Goal: Information Seeking & Learning: Learn about a topic

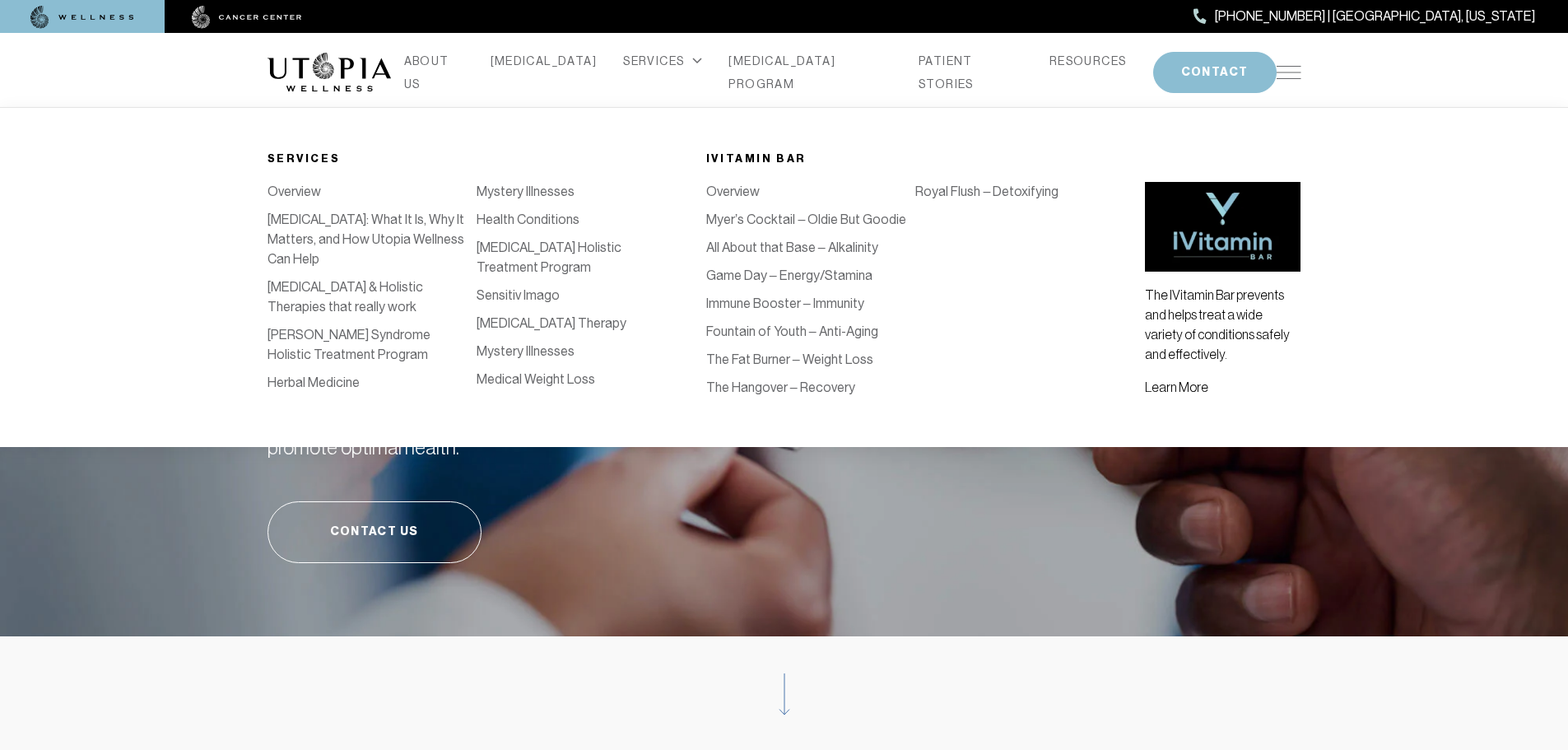
click at [766, 219] on link "Myer’s Cocktail – Oldie But Goodie" at bounding box center [806, 219] width 200 height 15
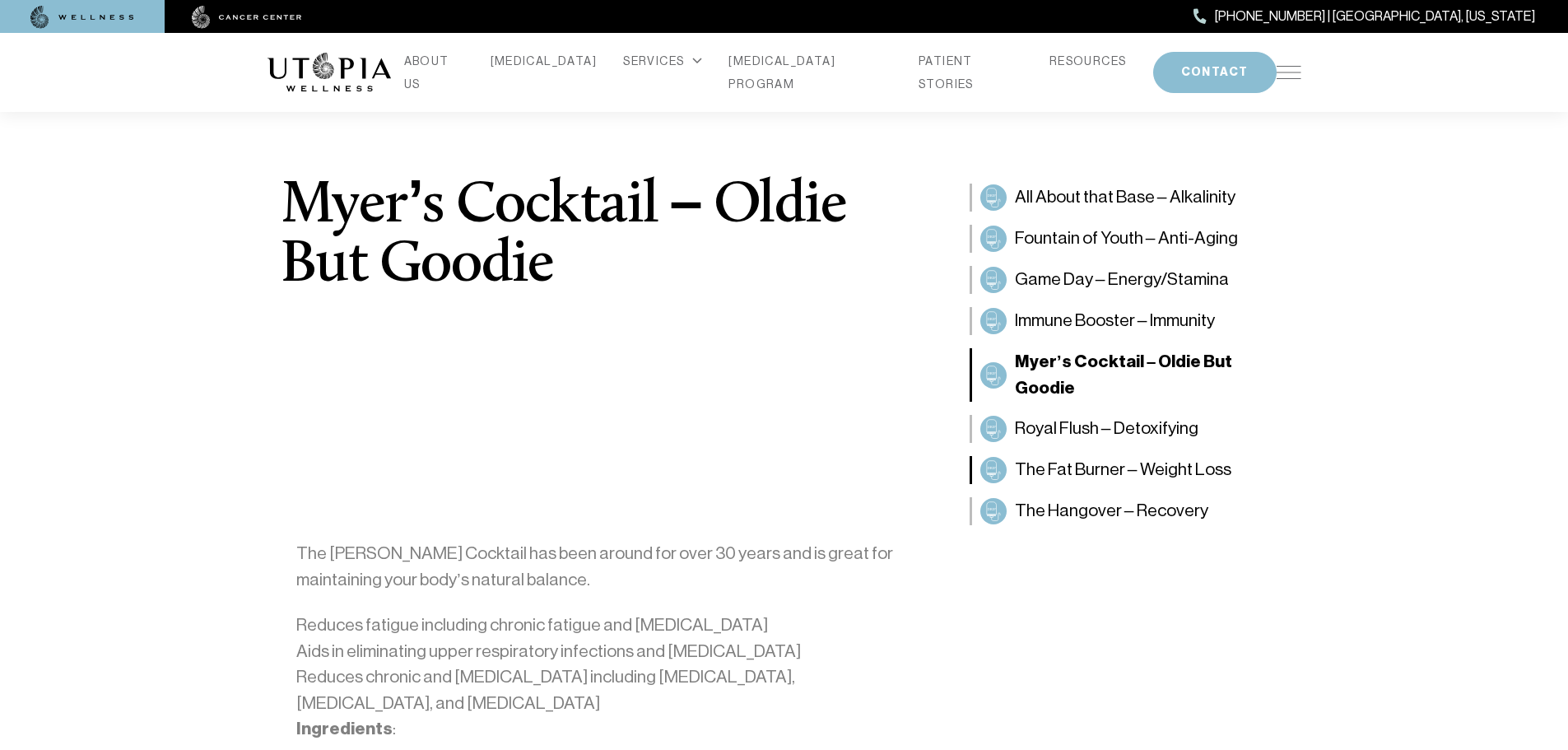
click at [1104, 457] on span "The Fat Burner – Weight Loss" at bounding box center [1123, 469] width 216 height 27
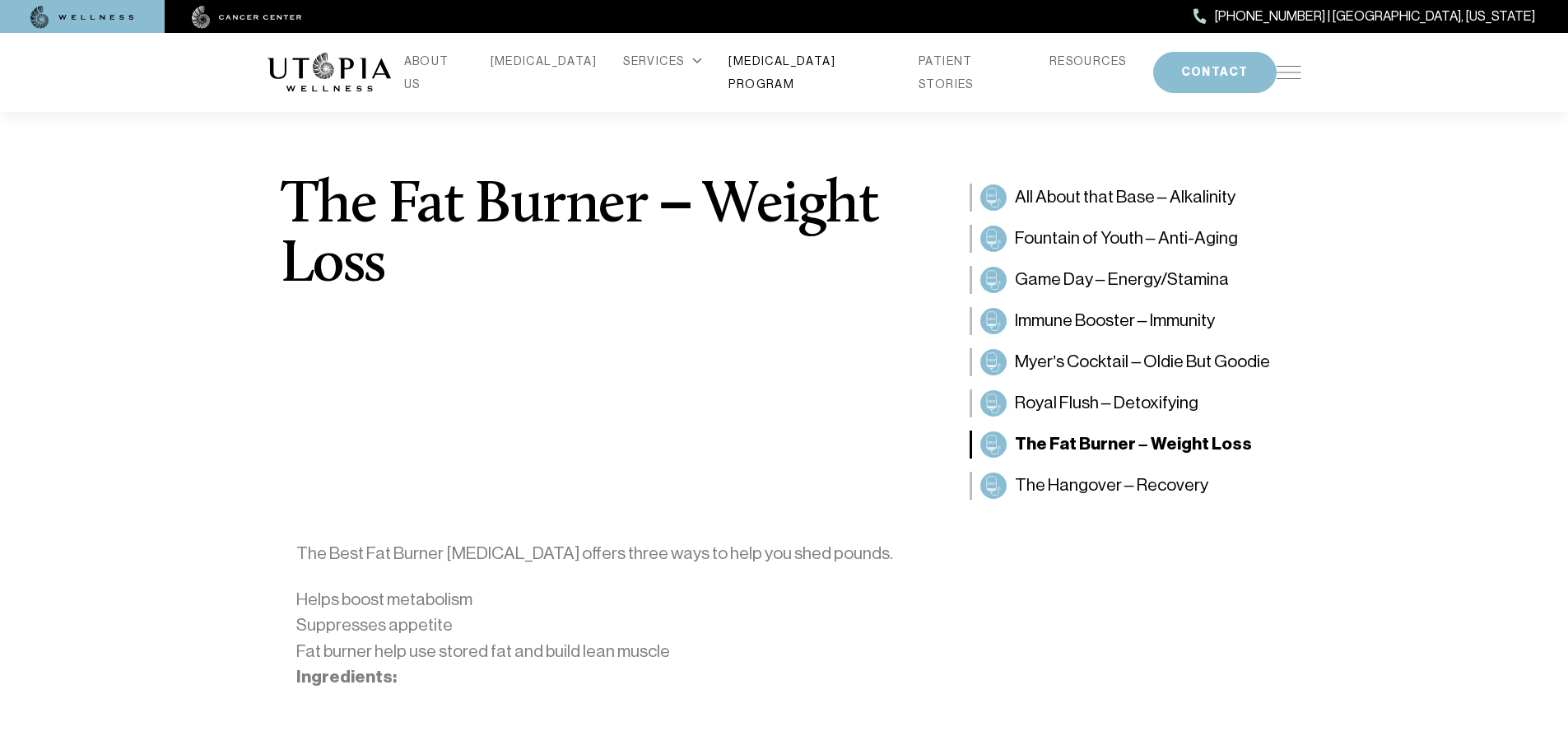
click at [803, 74] on link "[MEDICAL_DATA] PROGRAM" at bounding box center [811, 73] width 164 height 46
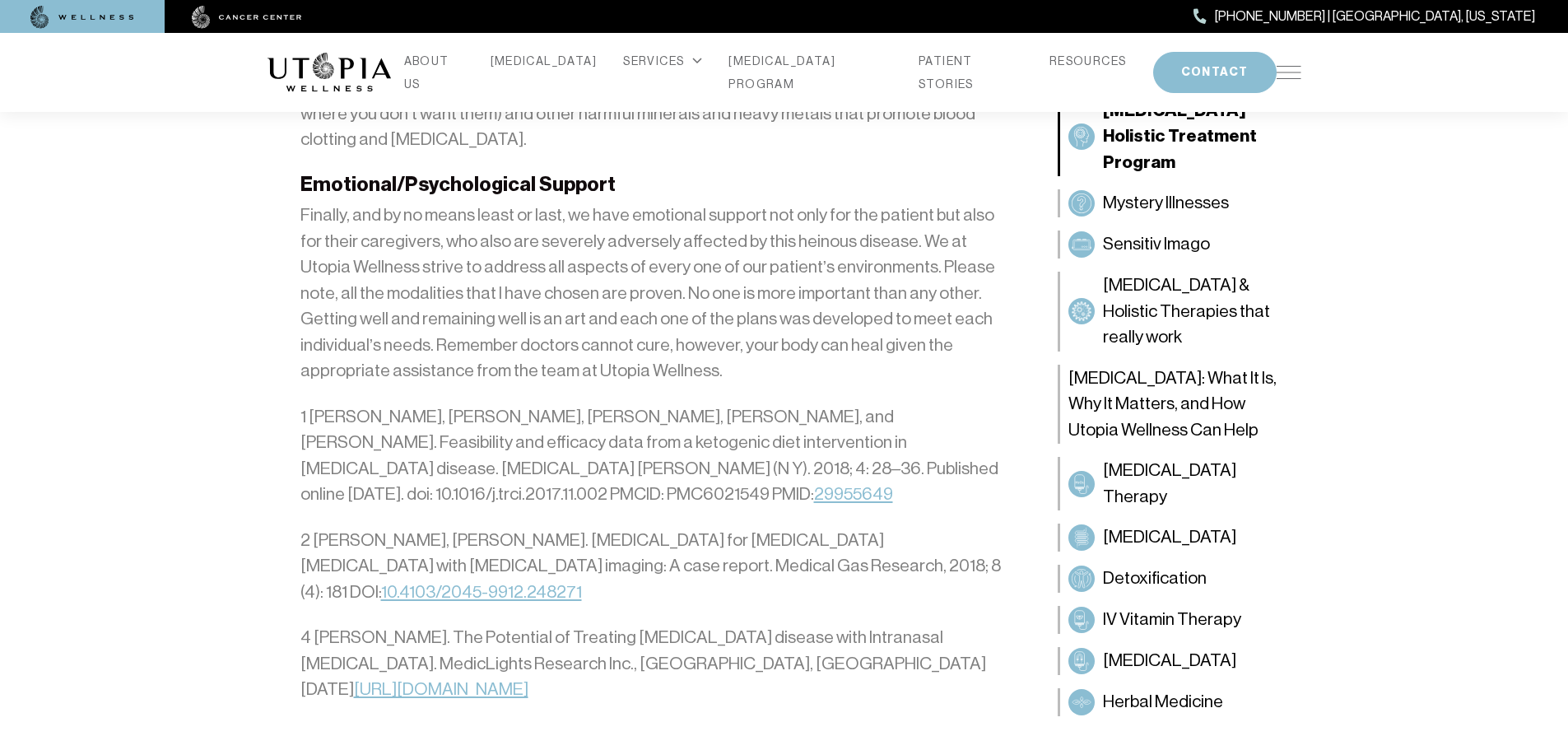
scroll to position [4611, 0]
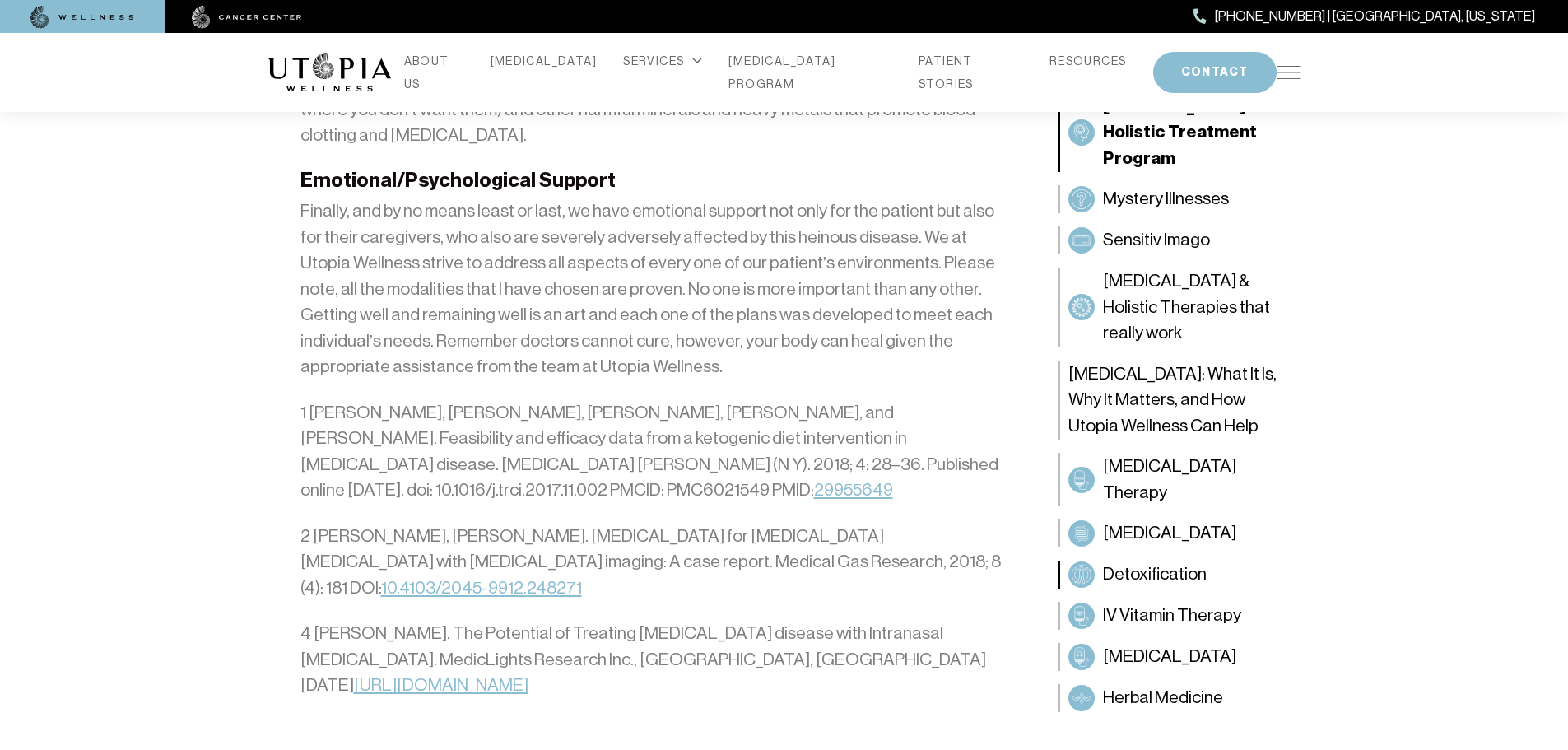
click at [1146, 562] on span "Detoxification" at bounding box center [1154, 575] width 103 height 27
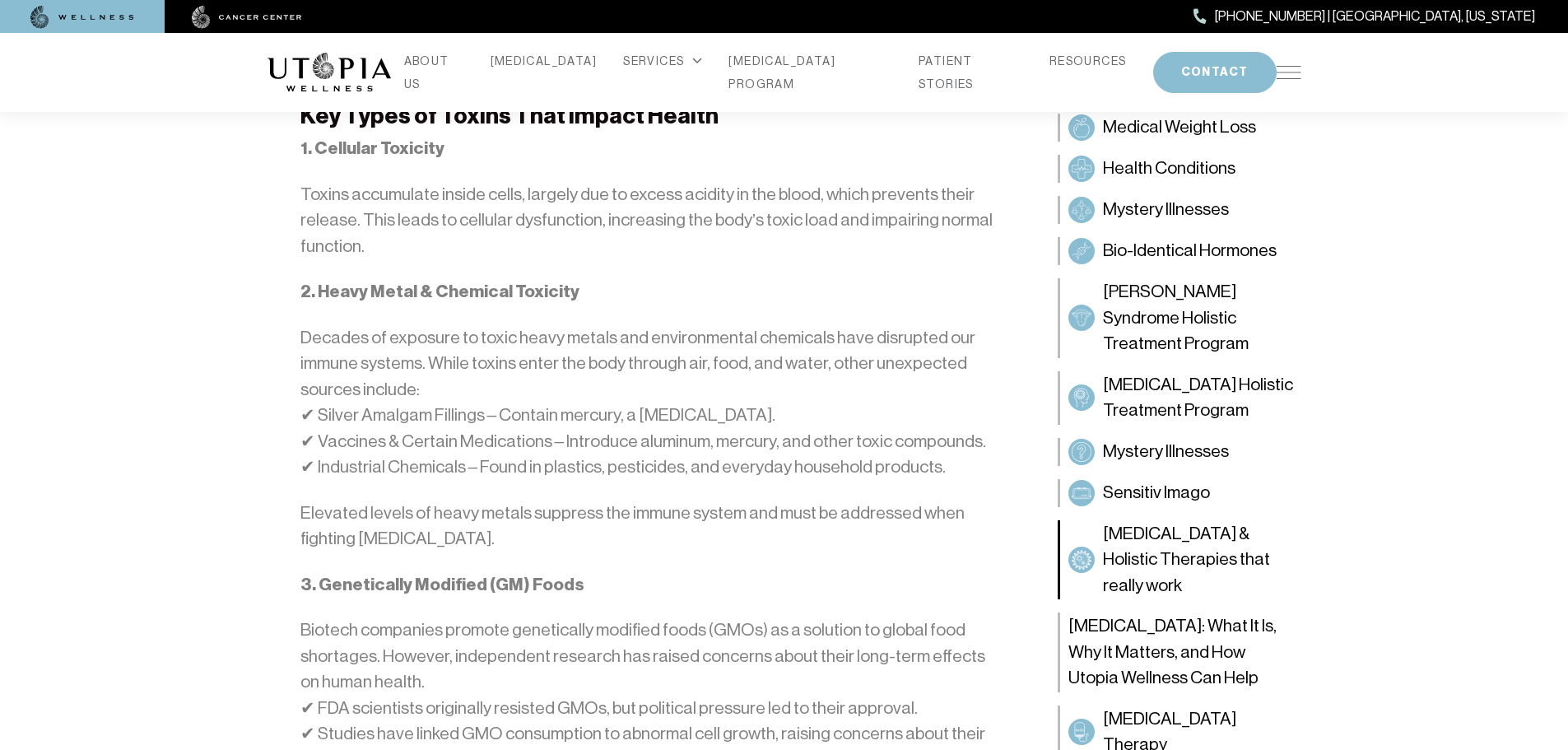
scroll to position [1202, 0]
click at [1175, 706] on span "[MEDICAL_DATA] Therapy" at bounding box center [1198, 732] width 190 height 52
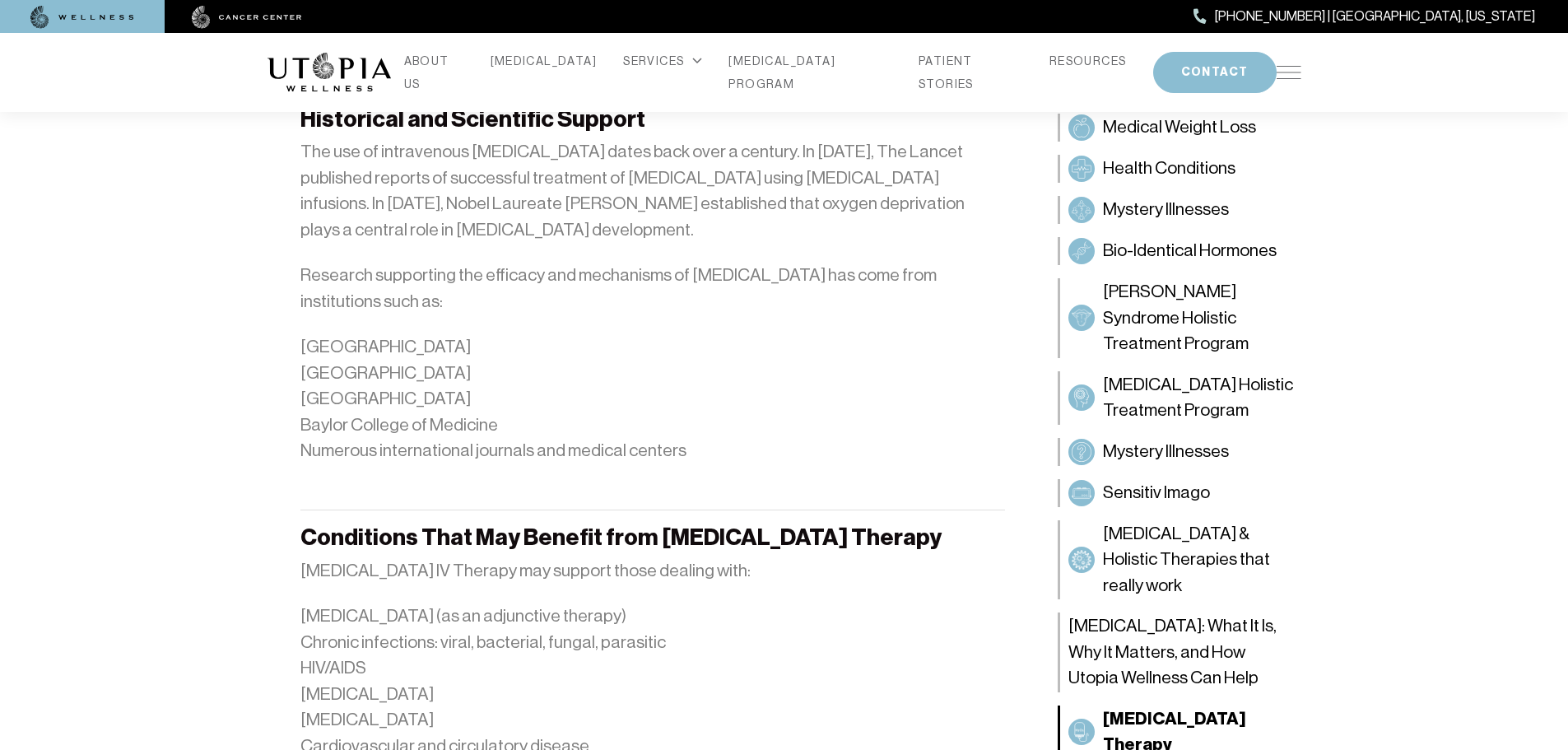
scroll to position [2058, 0]
